Goal: Information Seeking & Learning: Learn about a topic

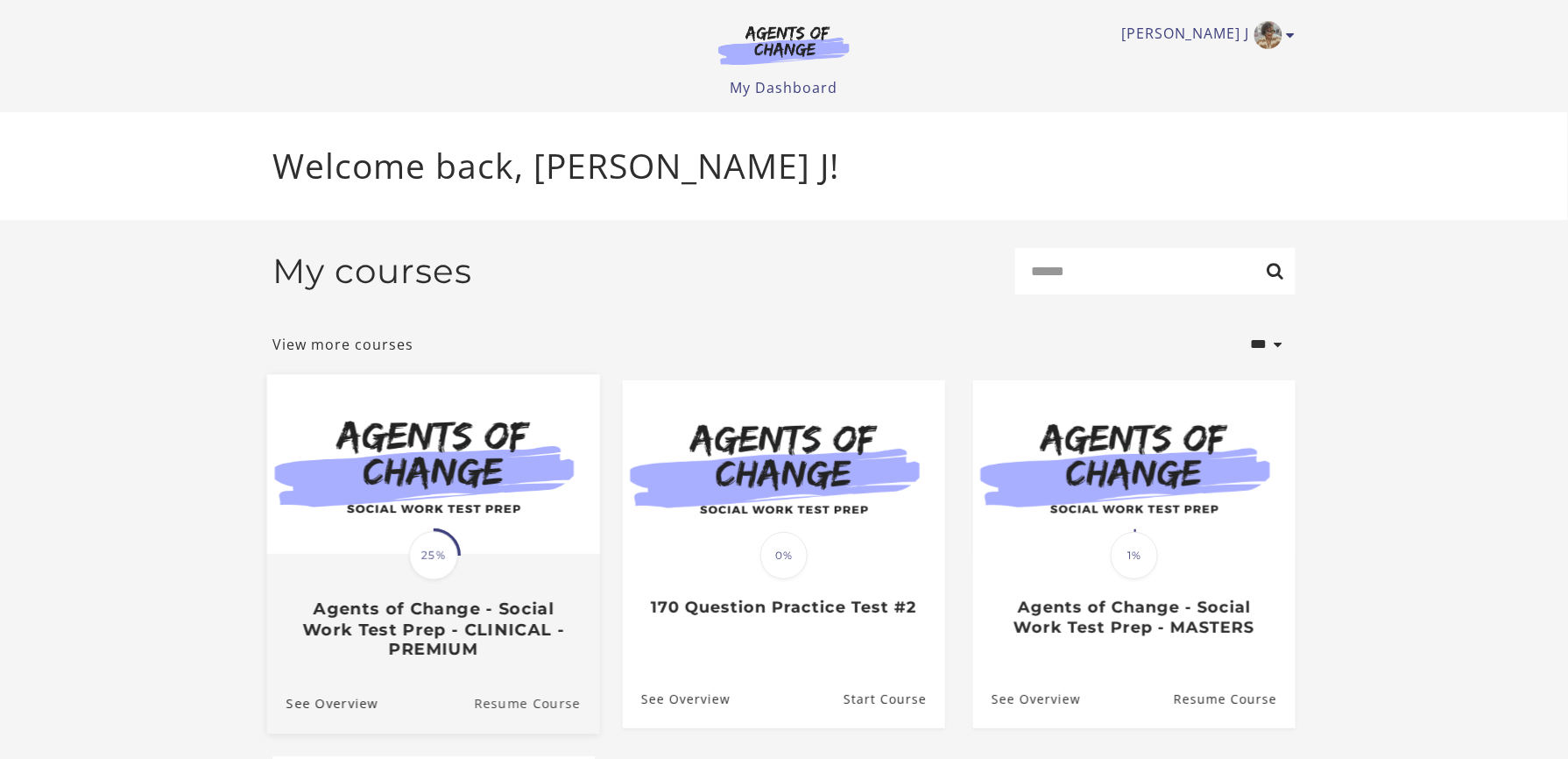
click at [547, 717] on link "Resume Course" at bounding box center [537, 704] width 126 height 59
click at [502, 706] on link "Resume Course" at bounding box center [537, 704] width 126 height 59
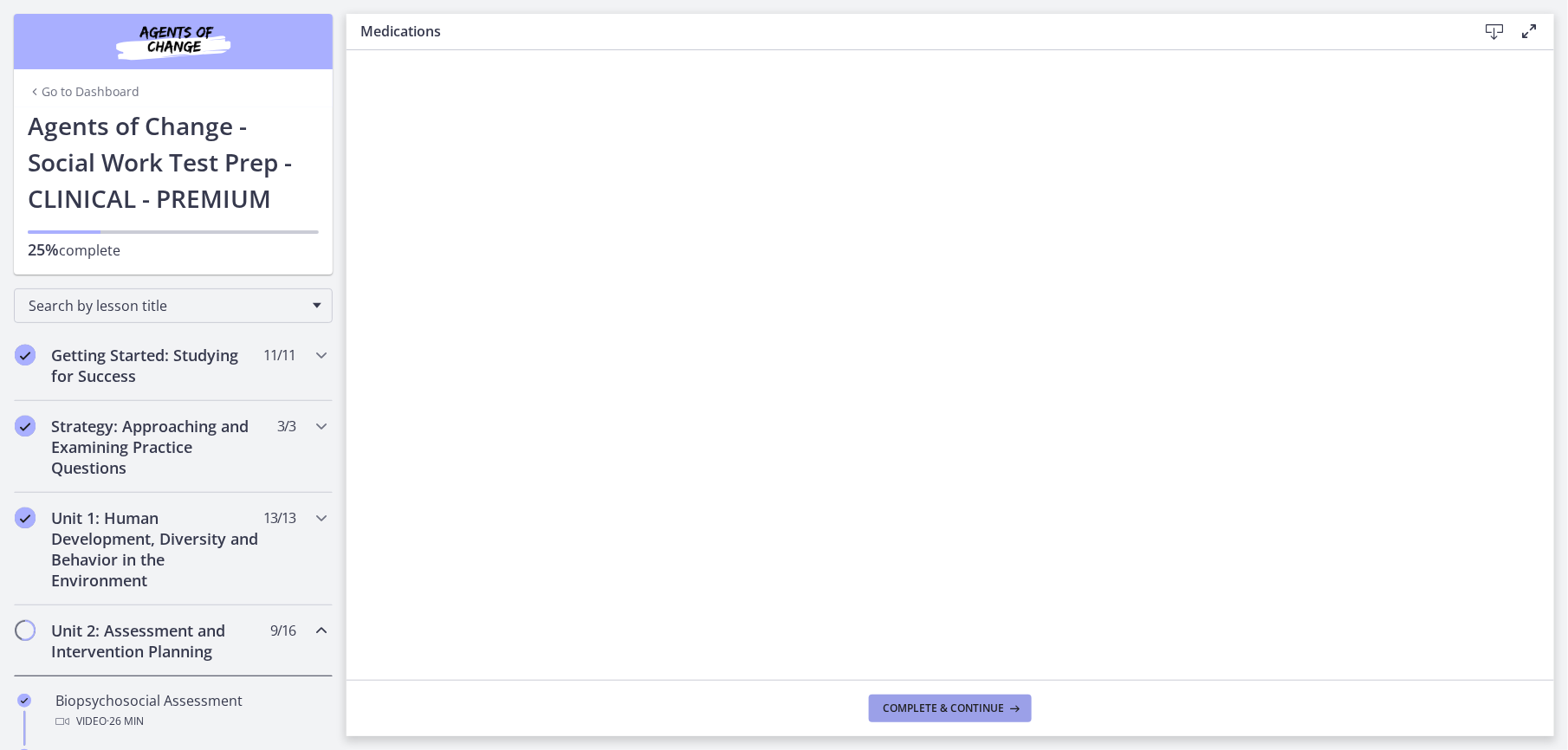
click at [922, 707] on span "Complete & continue" at bounding box center [943, 708] width 121 height 13
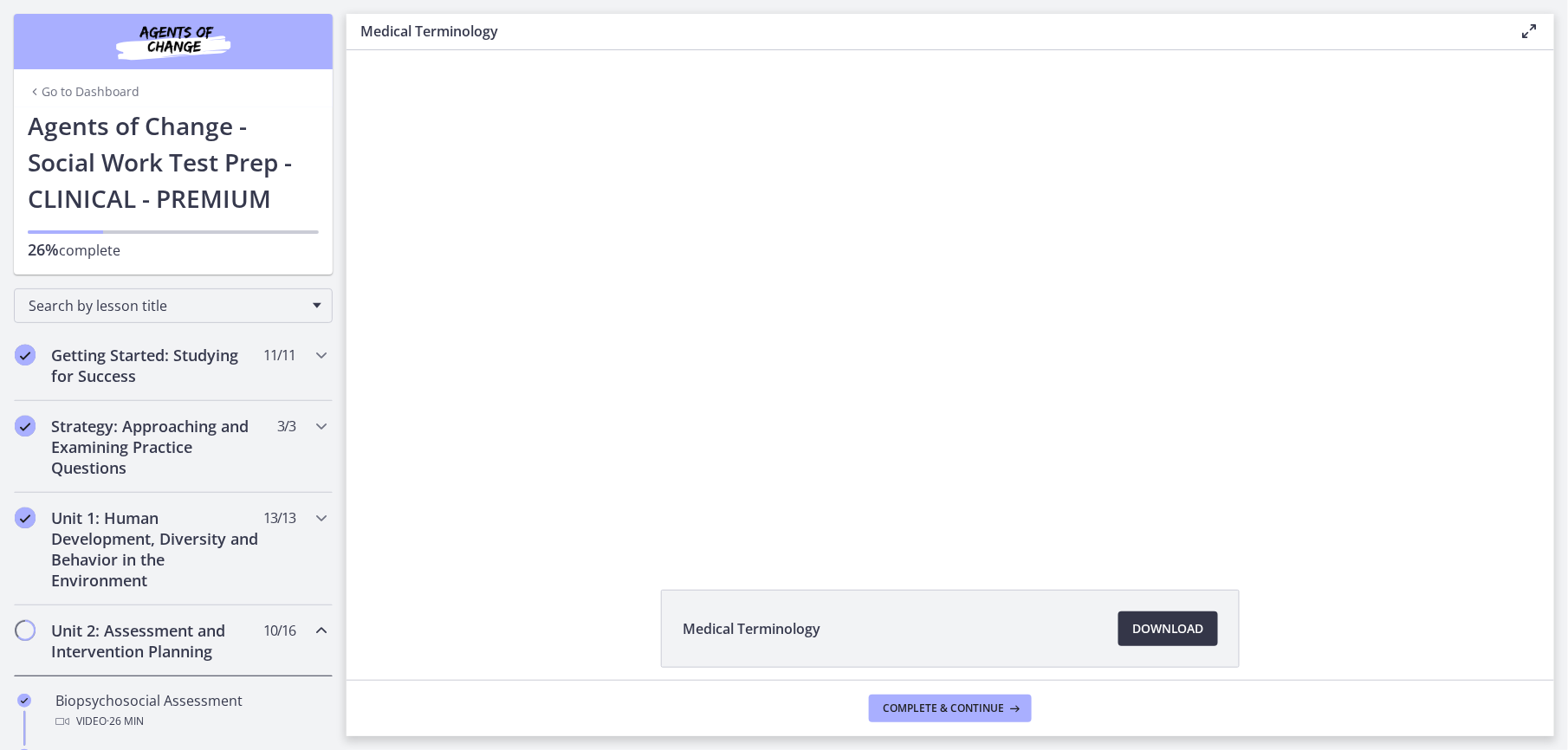
click at [1177, 631] on span "Download Opens in a new window" at bounding box center [1168, 628] width 72 height 21
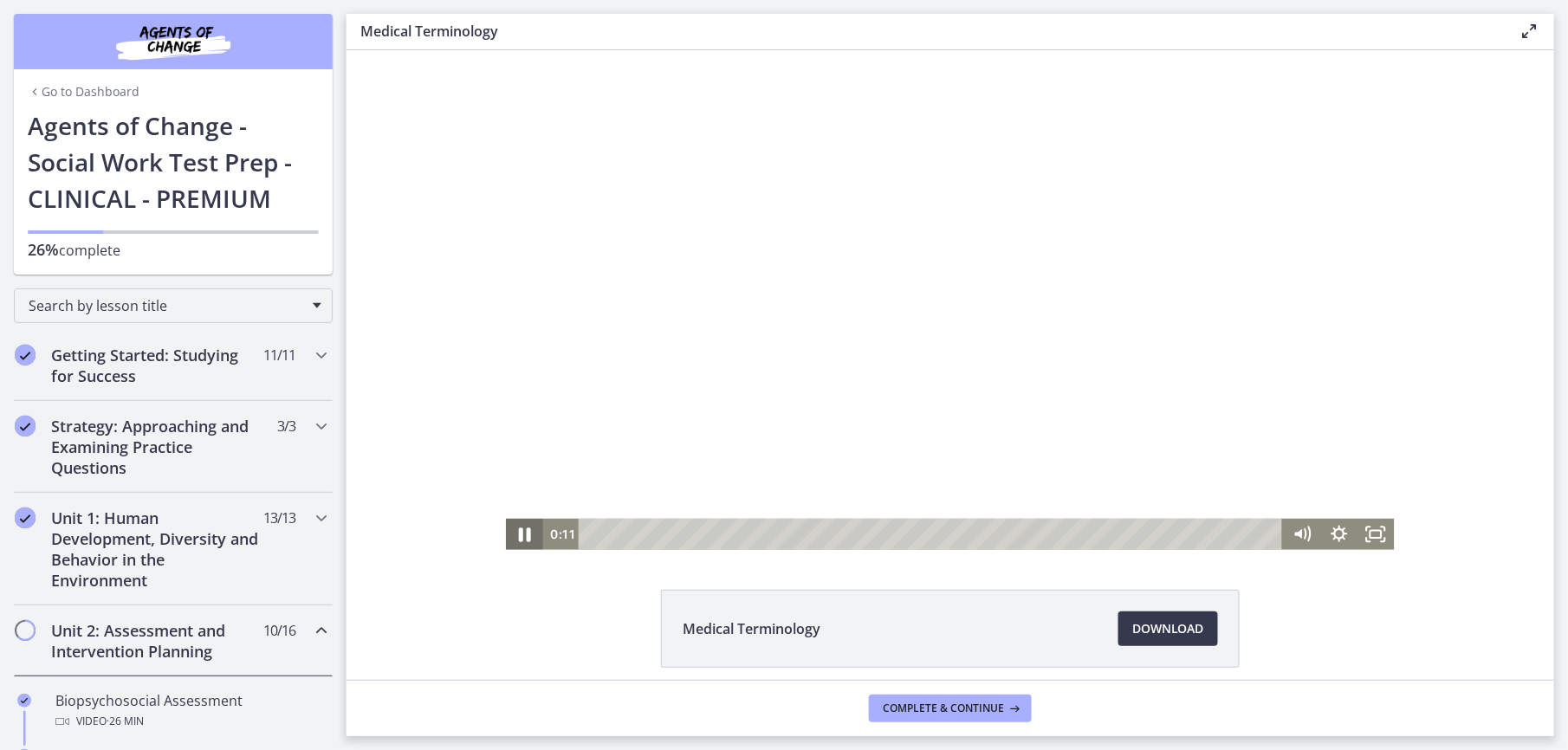
click at [514, 530] on icon "Pause" at bounding box center [524, 533] width 44 height 38
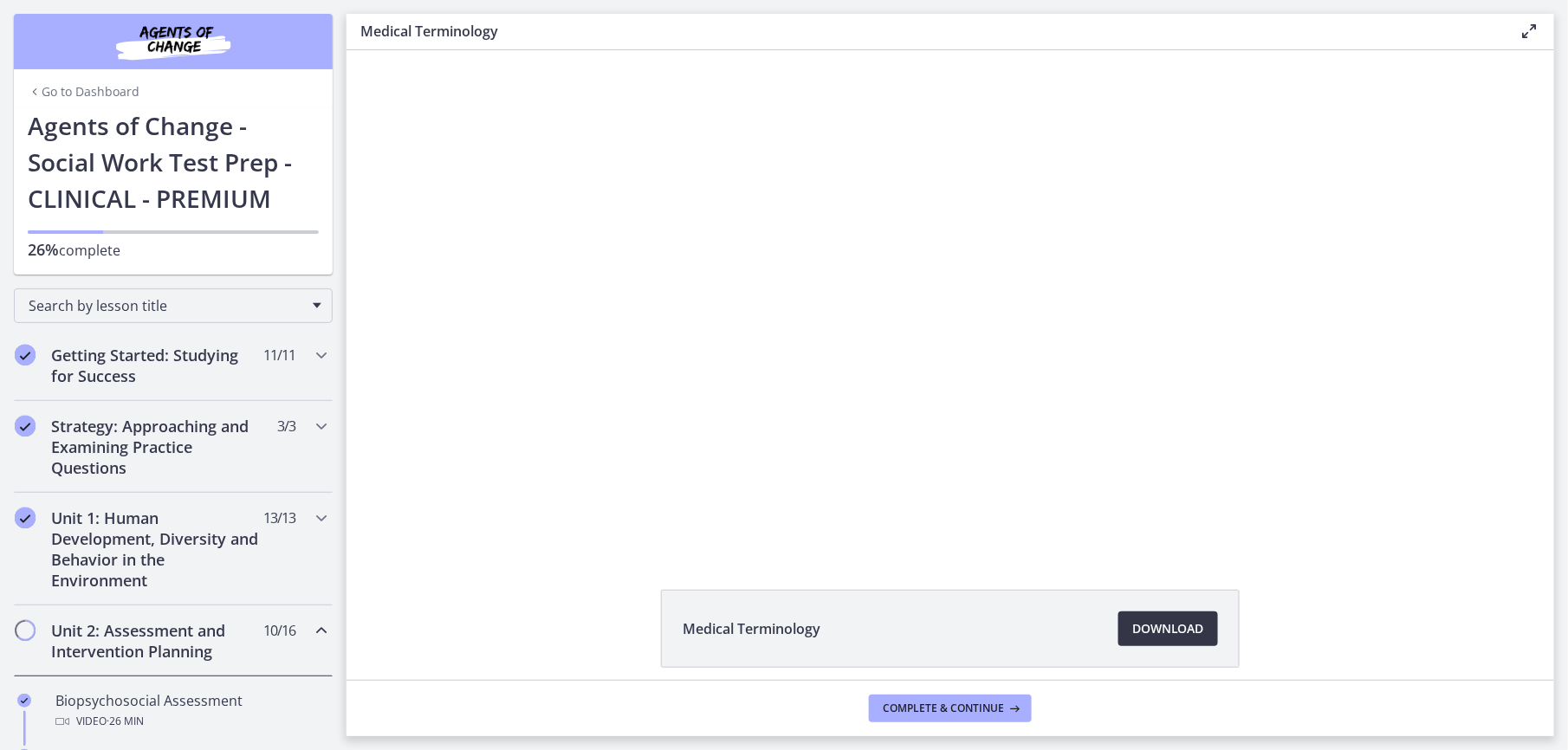
click at [1182, 634] on span "Download Opens in a new window" at bounding box center [1168, 628] width 72 height 21
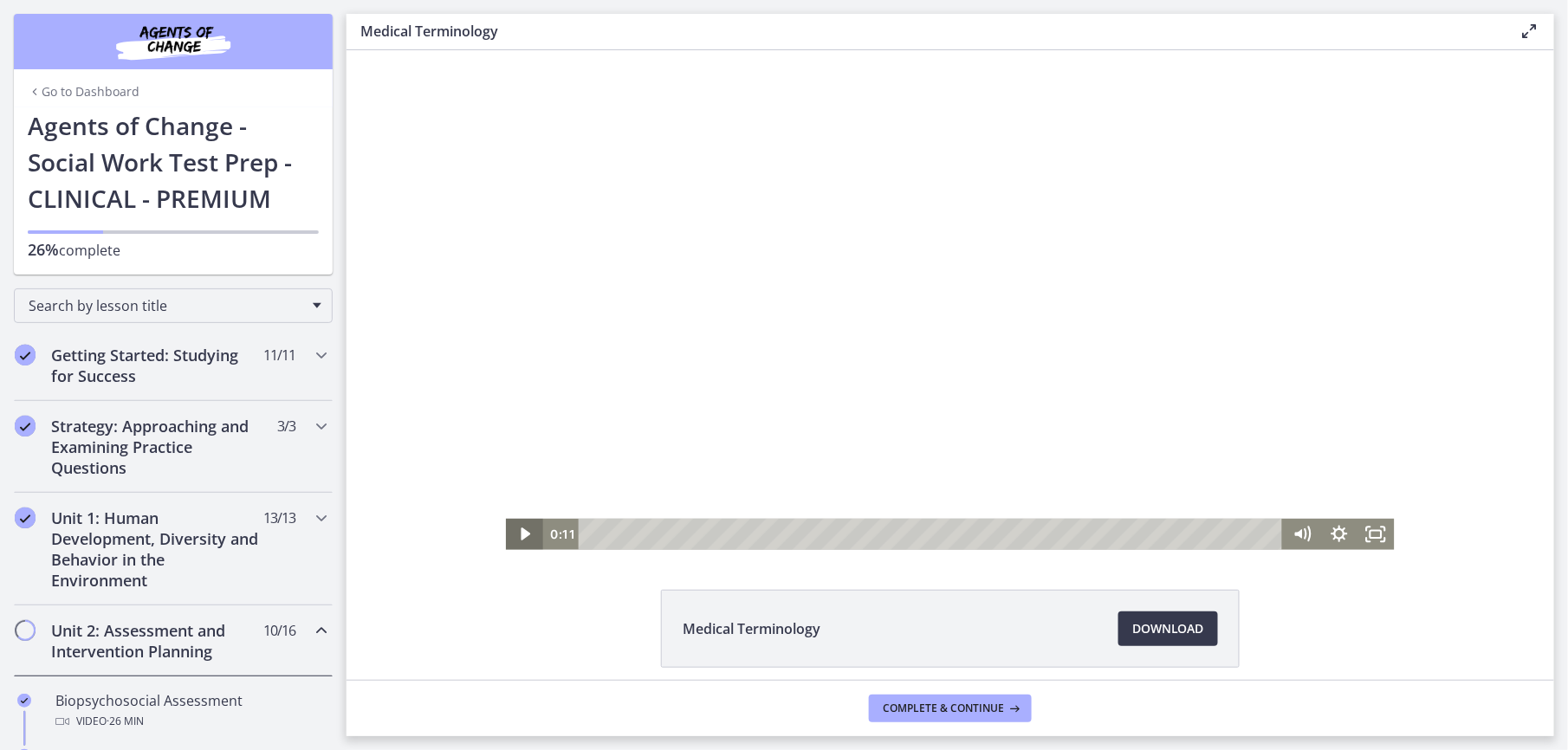
click at [507, 535] on icon "Play Video" at bounding box center [525, 533] width 38 height 31
click at [1362, 531] on icon "Fullscreen" at bounding box center [1375, 533] width 44 height 38
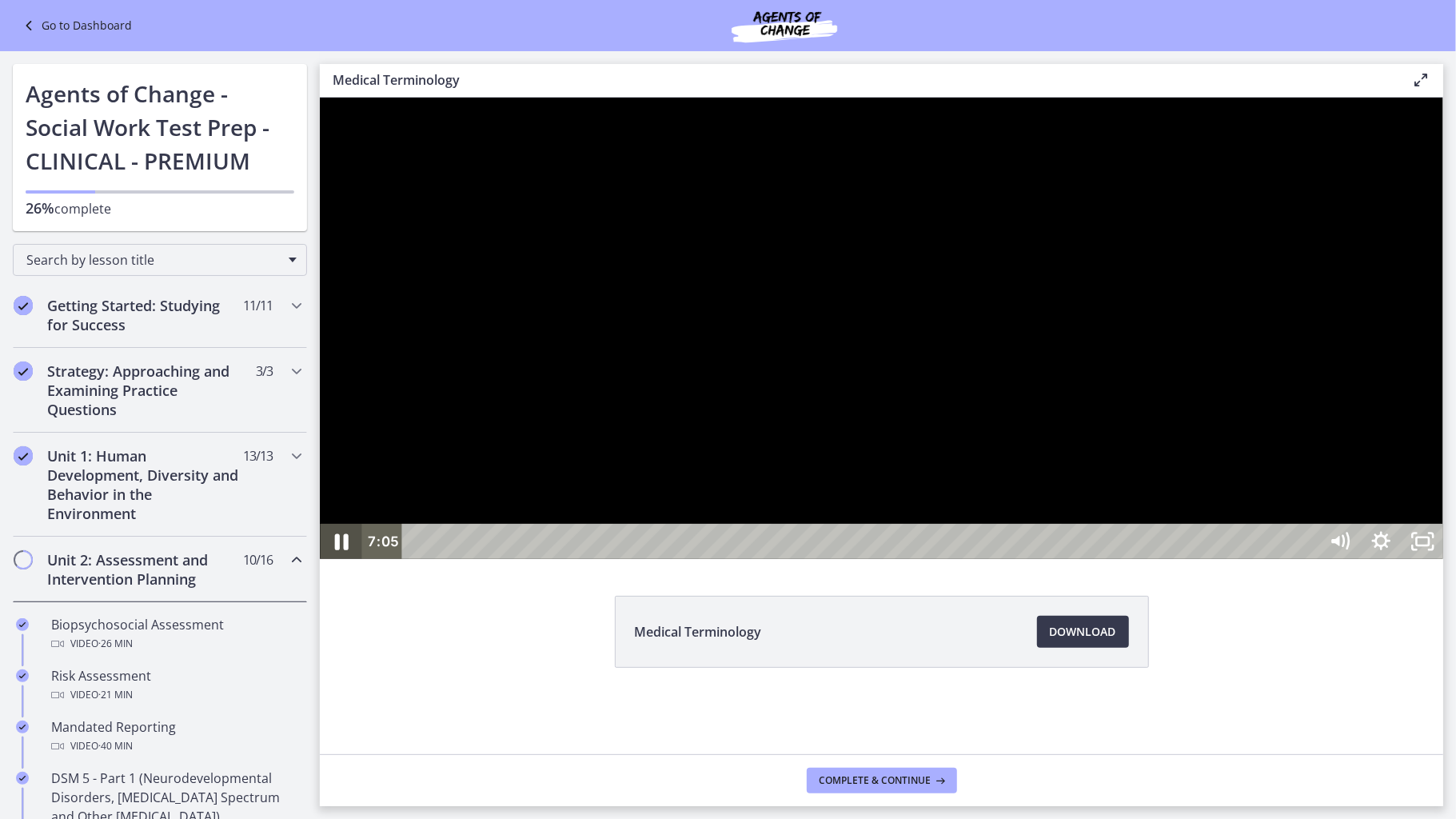
click at [342, 549] on icon "Pause" at bounding box center [340, 541] width 13 height 16
click at [342, 549] on icon "Play Video" at bounding box center [342, 540] width 12 height 17
click at [342, 548] on icon "Pause" at bounding box center [341, 541] width 12 height 13
